Goal: Task Accomplishment & Management: Manage account settings

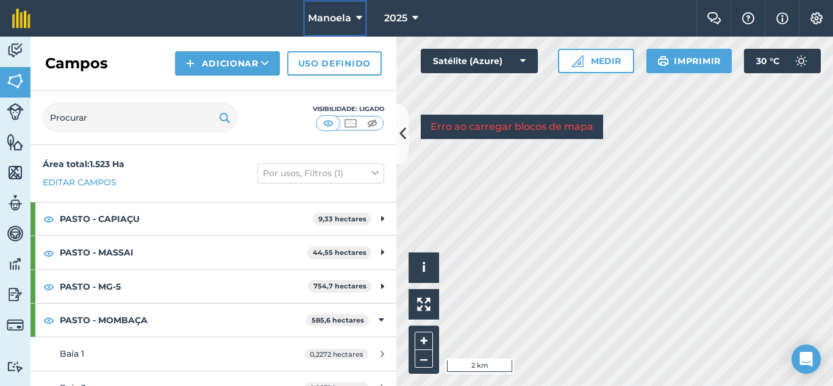
click at [362, 17] on icon at bounding box center [359, 18] width 6 height 15
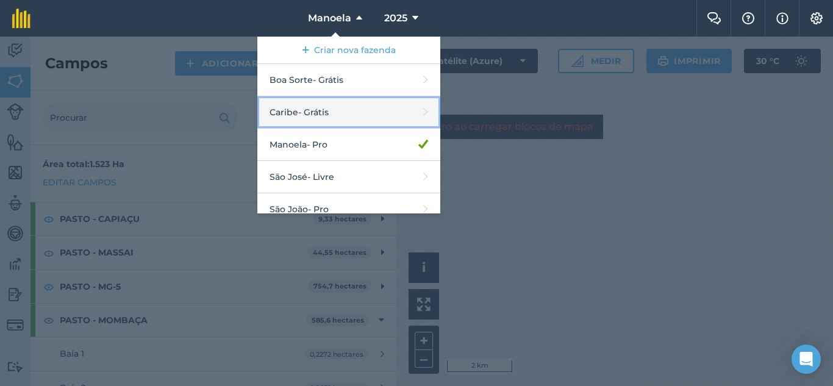
click at [338, 106] on link "Caribe - Grátis" at bounding box center [348, 112] width 183 height 32
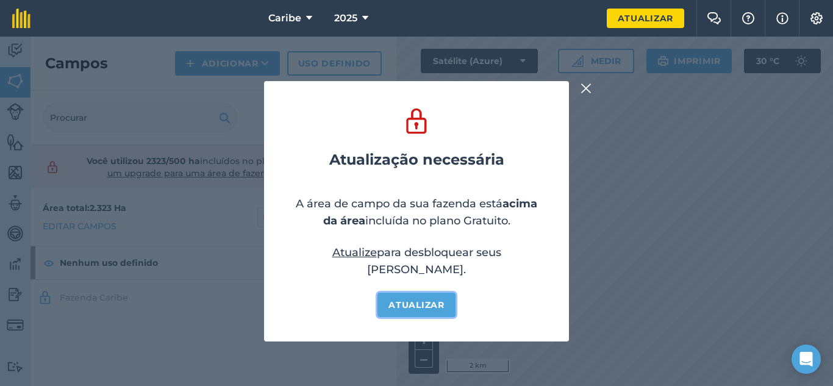
click at [416, 299] on font "Atualizar" at bounding box center [415, 304] width 55 height 11
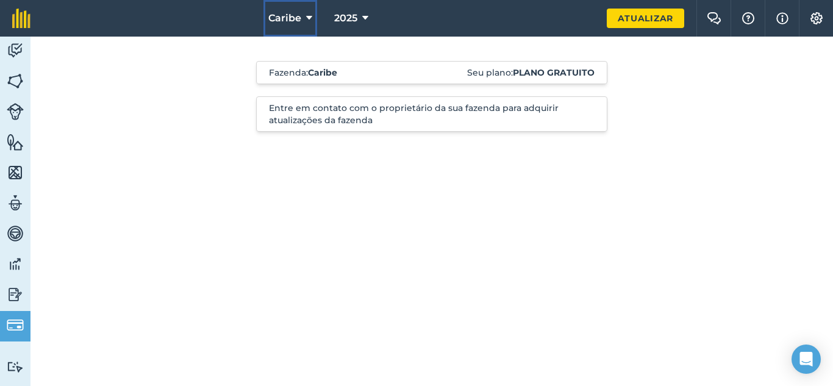
click at [303, 17] on button "Caribe" at bounding box center [290, 18] width 54 height 37
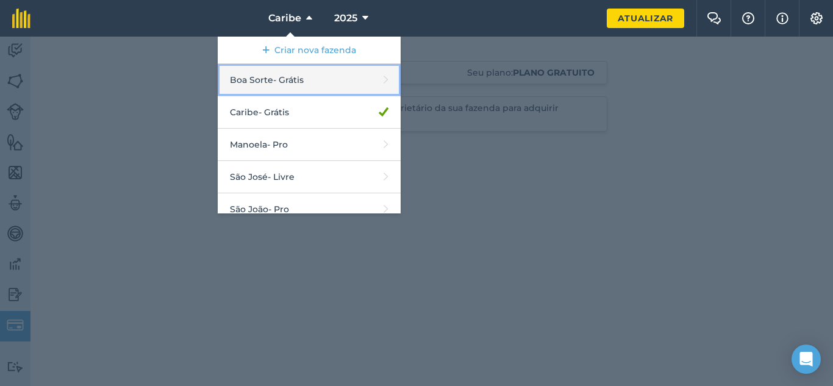
click at [345, 81] on link "Boa Sorte - Grátis" at bounding box center [309, 80] width 183 height 32
